Goal: Use online tool/utility

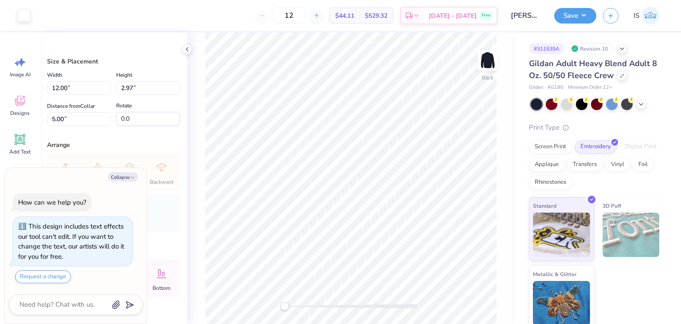
type textarea "x"
type input "9.08"
type input "2.25"
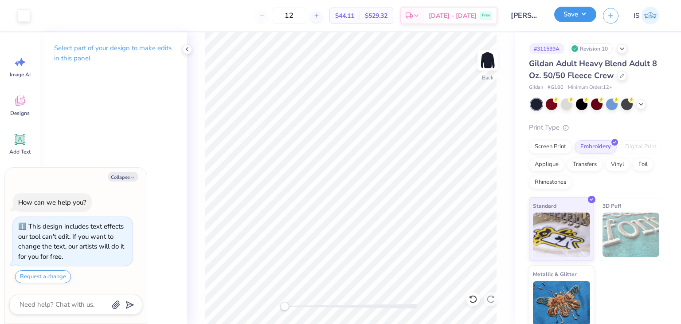
click at [562, 17] on button "Save" at bounding box center [575, 15] width 42 height 16
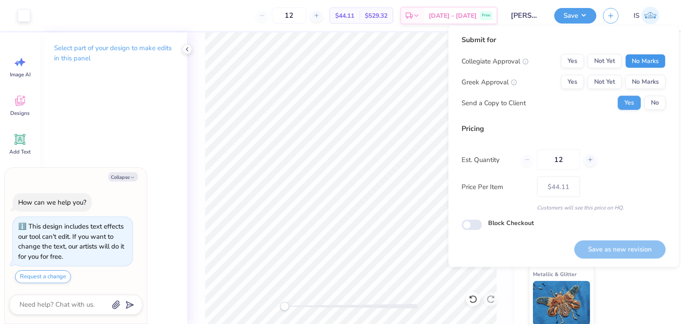
click at [628, 55] on button "No Marks" at bounding box center [645, 61] width 40 height 14
click at [648, 87] on button "No Marks" at bounding box center [645, 82] width 40 height 14
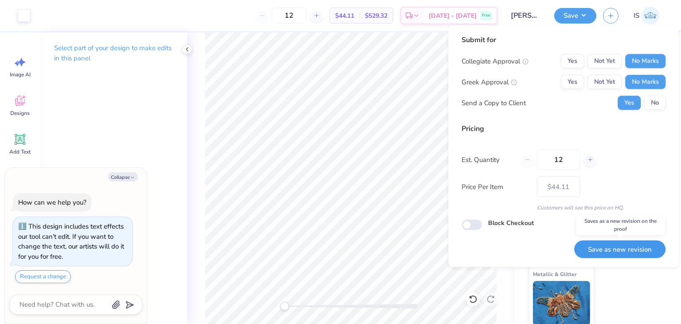
click at [619, 243] on button "Save as new revision" at bounding box center [619, 249] width 91 height 18
type textarea "x"
type input "– –"
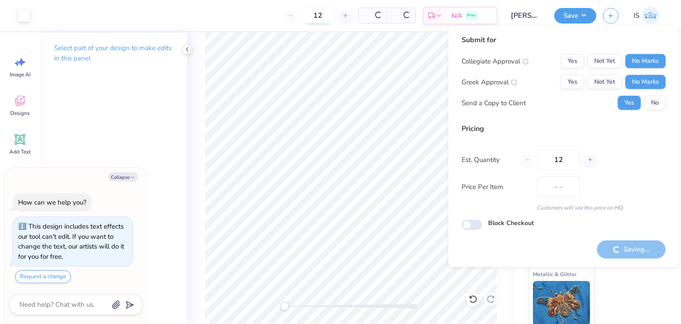
type textarea "x"
type input "$44.11"
type textarea "x"
